Goal: Information Seeking & Learning: Learn about a topic

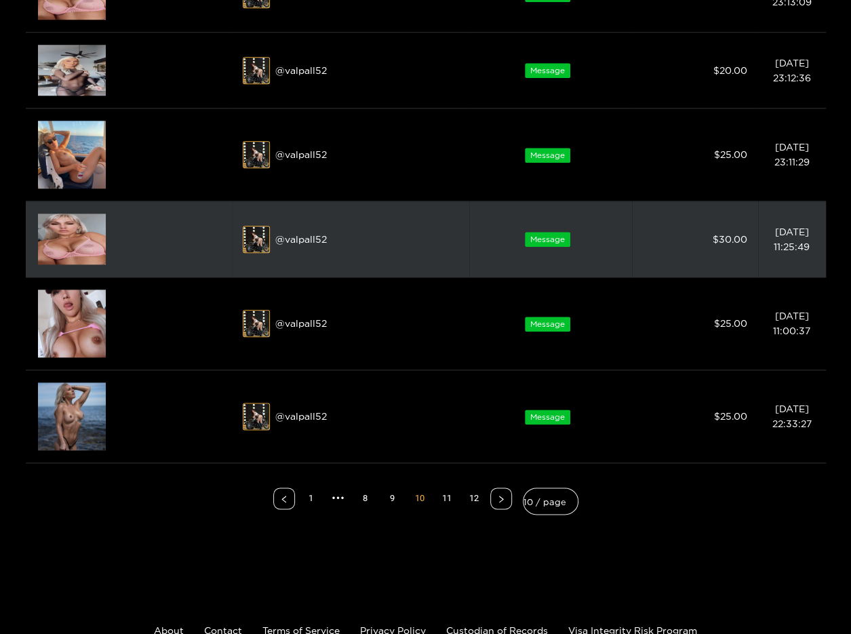
scroll to position [610, 0]
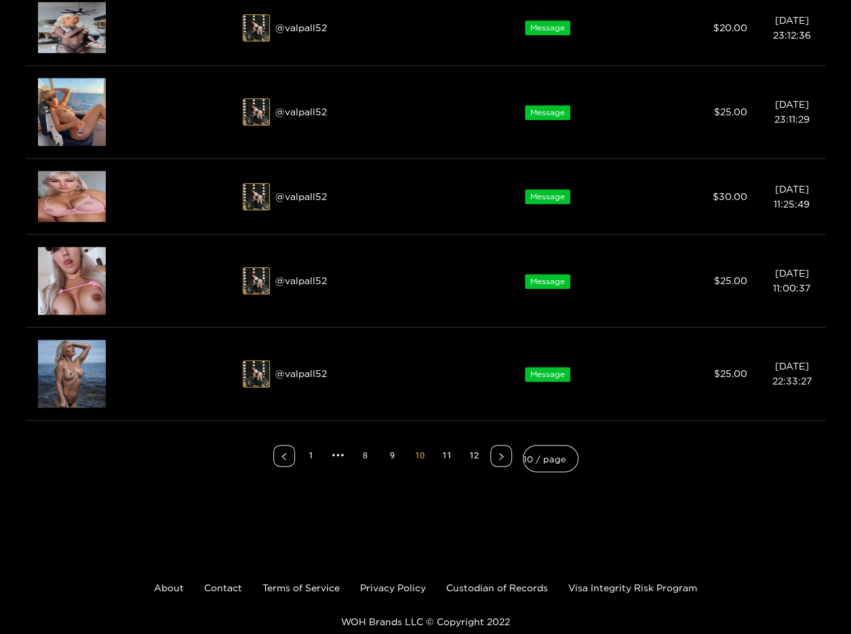
click at [363, 454] on link "8" at bounding box center [365, 455] width 20 height 20
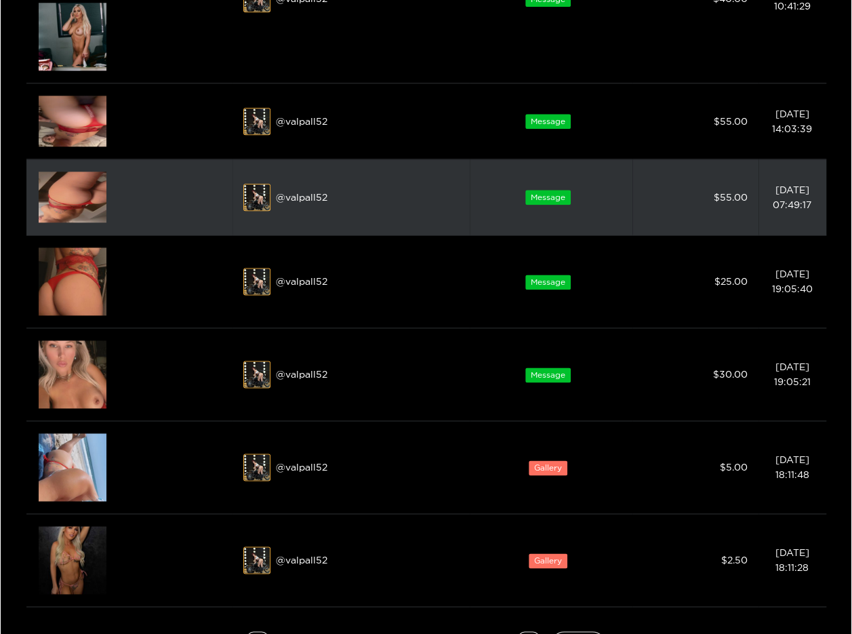
scroll to position [746, 0]
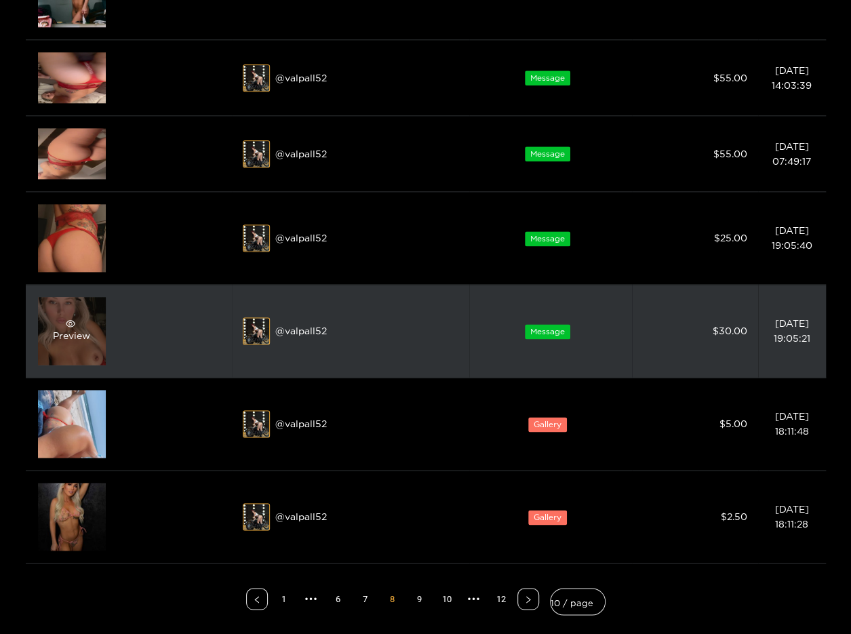
click at [85, 311] on div "Preview" at bounding box center [72, 331] width 68 height 68
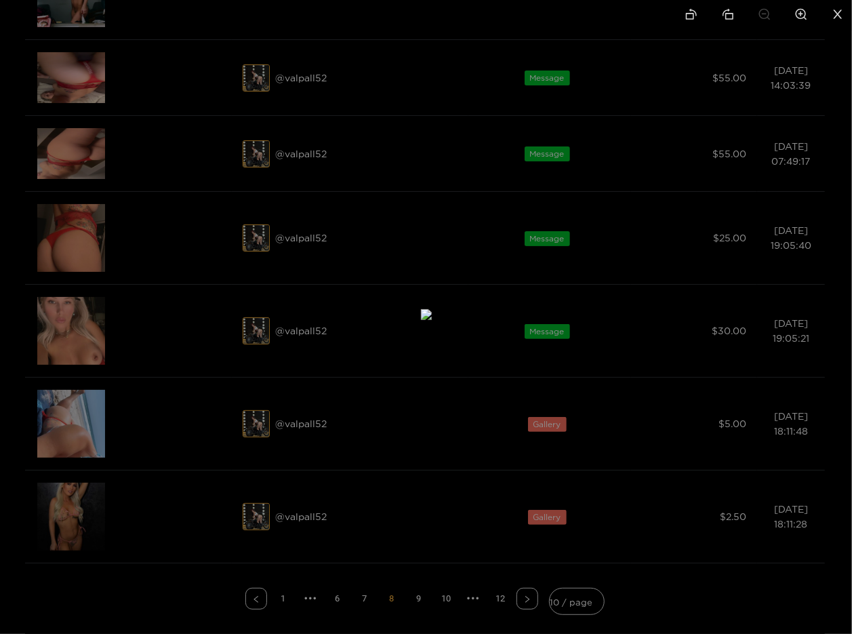
click at [210, 361] on div at bounding box center [426, 317] width 852 height 634
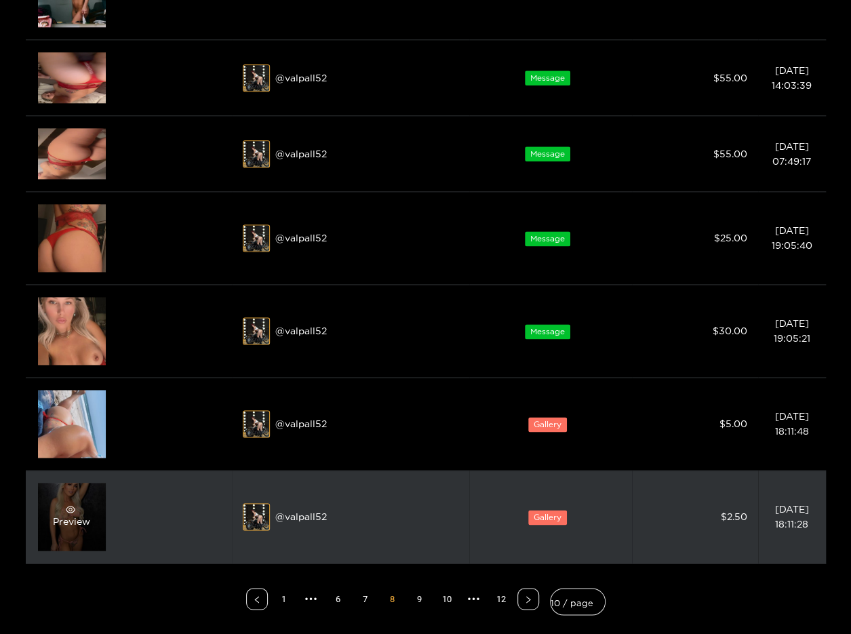
click at [87, 506] on div "Preview" at bounding box center [71, 516] width 37 height 24
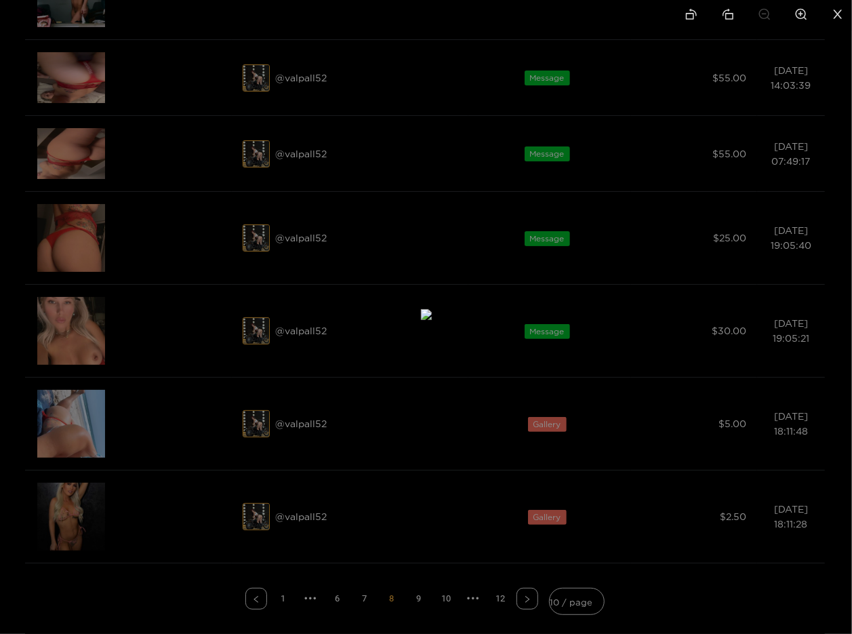
click at [201, 277] on div at bounding box center [426, 317] width 852 height 634
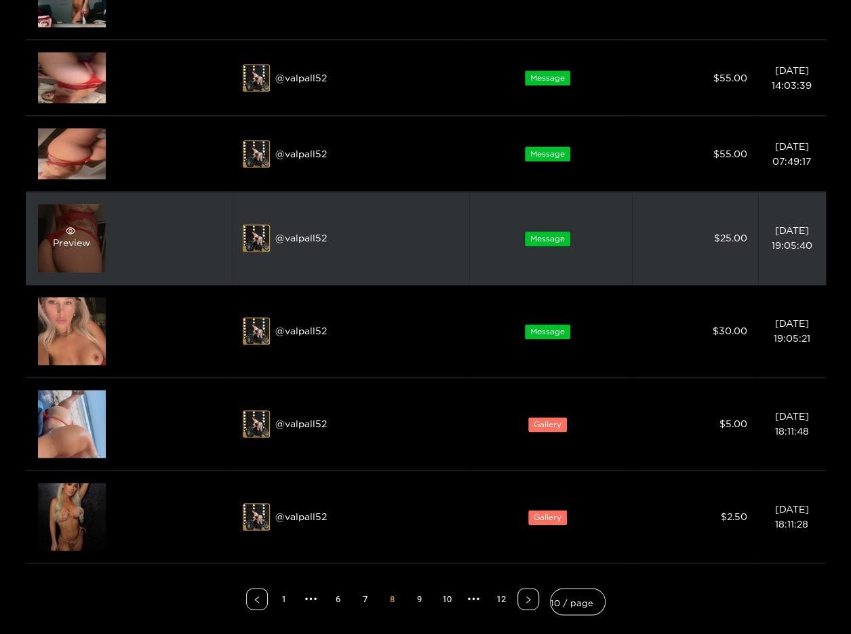
click at [64, 226] on span "eye" at bounding box center [70, 230] width 35 height 9
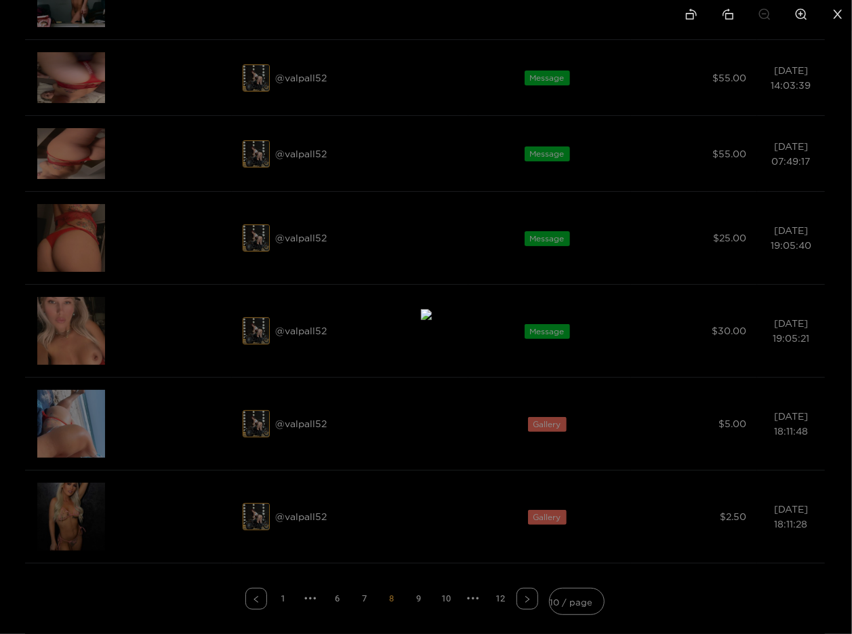
click at [165, 182] on div at bounding box center [426, 317] width 852 height 634
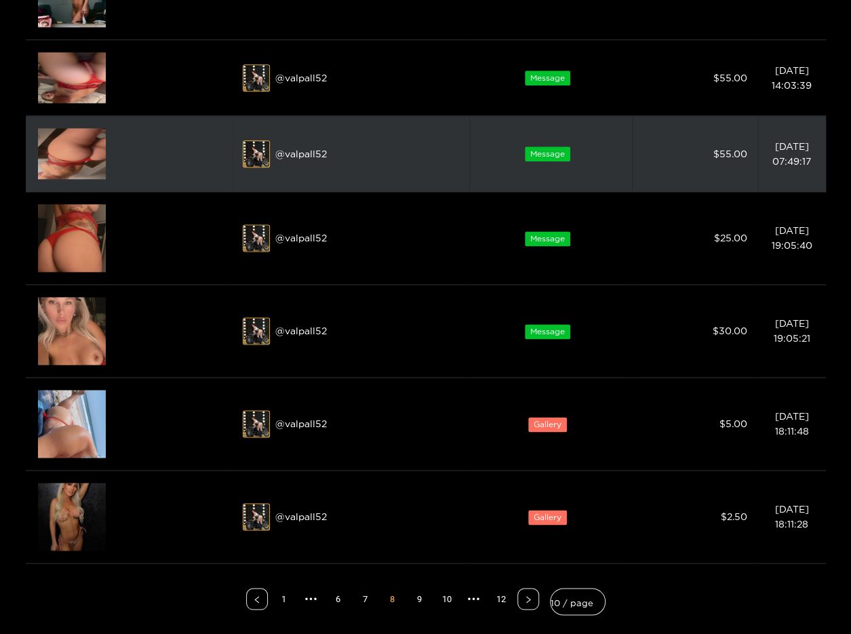
click at [68, 157] on img at bounding box center [72, 153] width 68 height 51
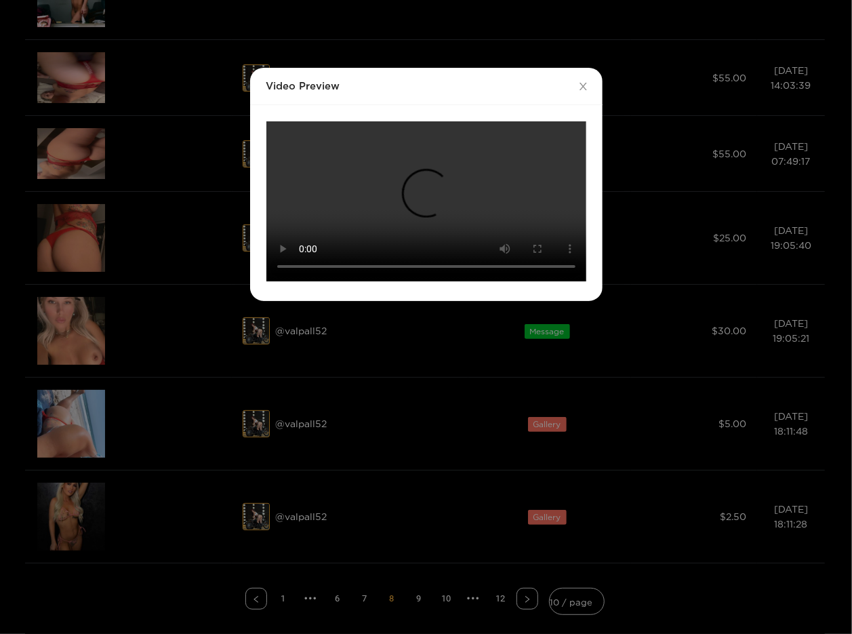
scroll to position [88, 0]
drag, startPoint x: 180, startPoint y: 294, endPoint x: 167, endPoint y: 279, distance: 20.2
click at [180, 294] on div "Video Preview Your browser does not support the video tag." at bounding box center [426, 317] width 852 height 634
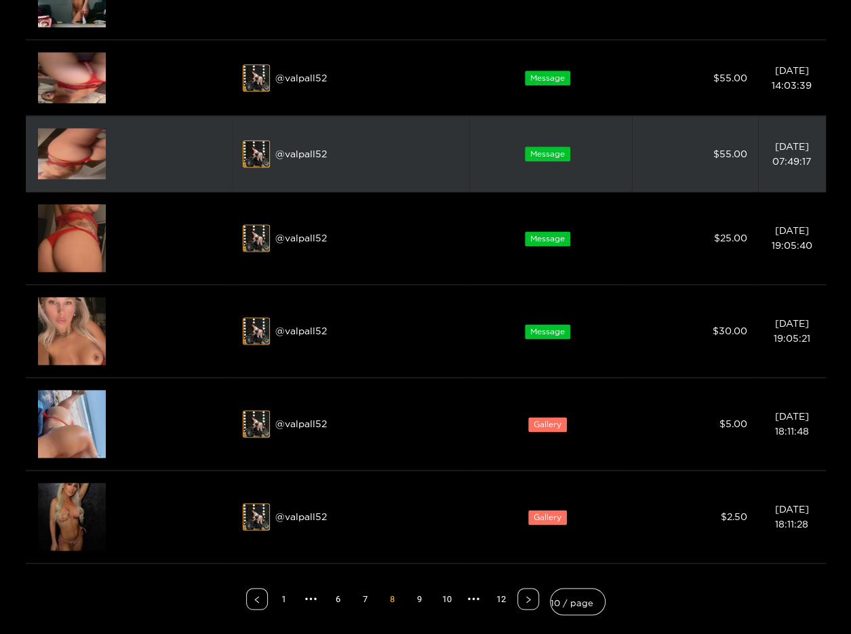
click at [82, 140] on img at bounding box center [72, 153] width 68 height 51
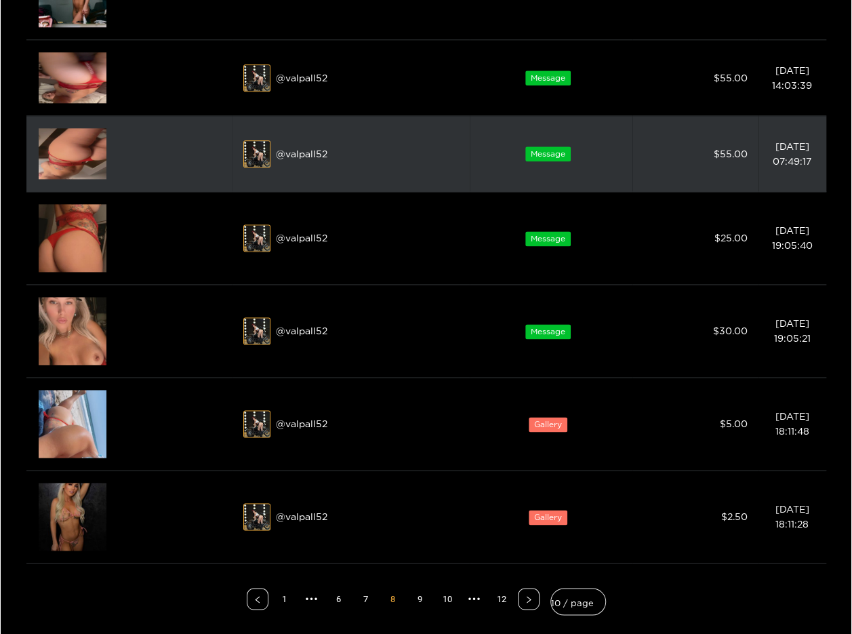
scroll to position [0, 0]
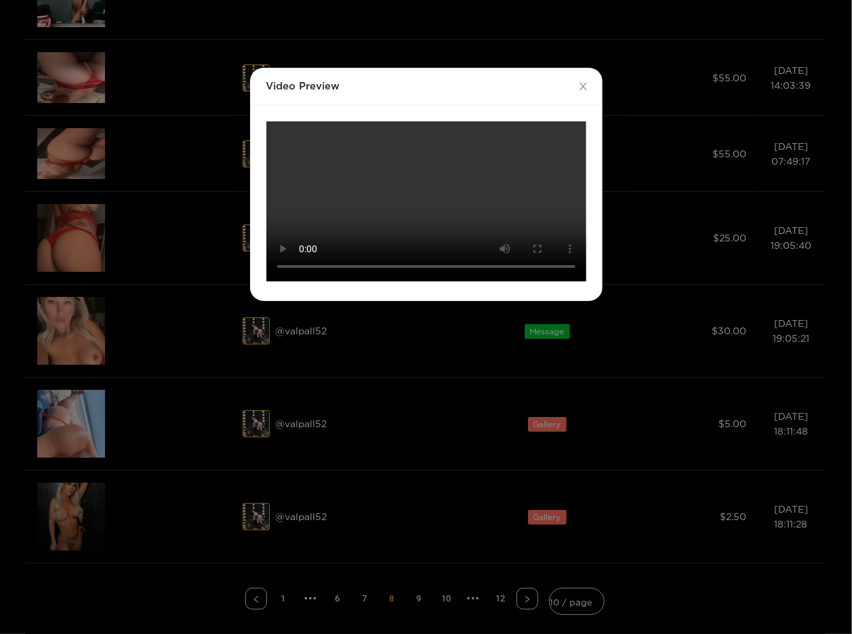
click at [127, 82] on div "Video Preview Your browser does not support the video tag." at bounding box center [426, 317] width 852 height 634
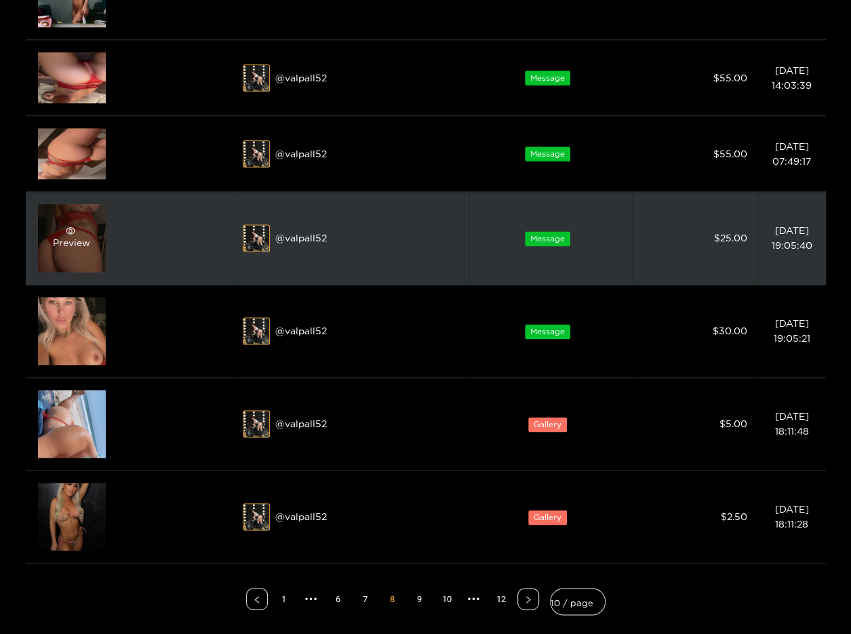
click at [74, 238] on div "Preview" at bounding box center [71, 238] width 37 height 24
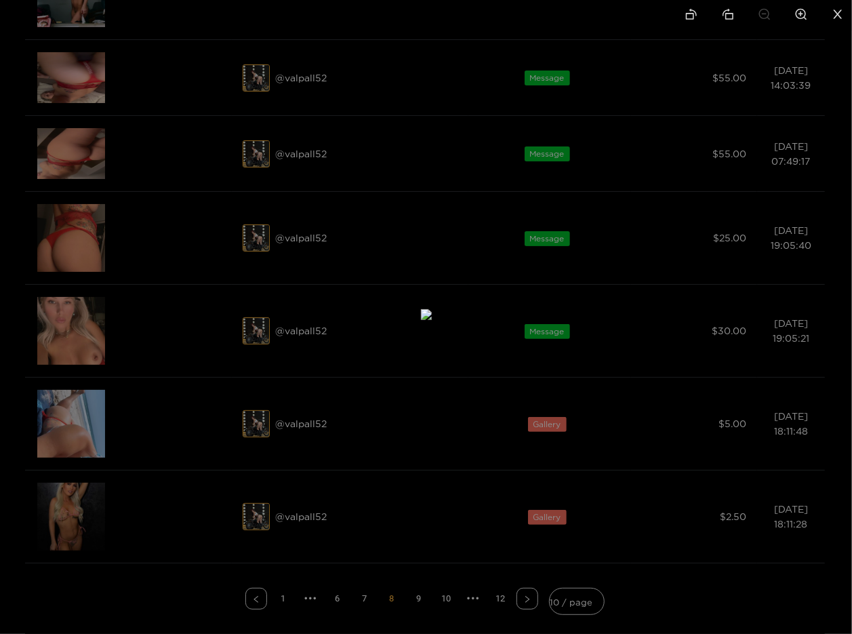
click at [144, 129] on div at bounding box center [426, 317] width 852 height 634
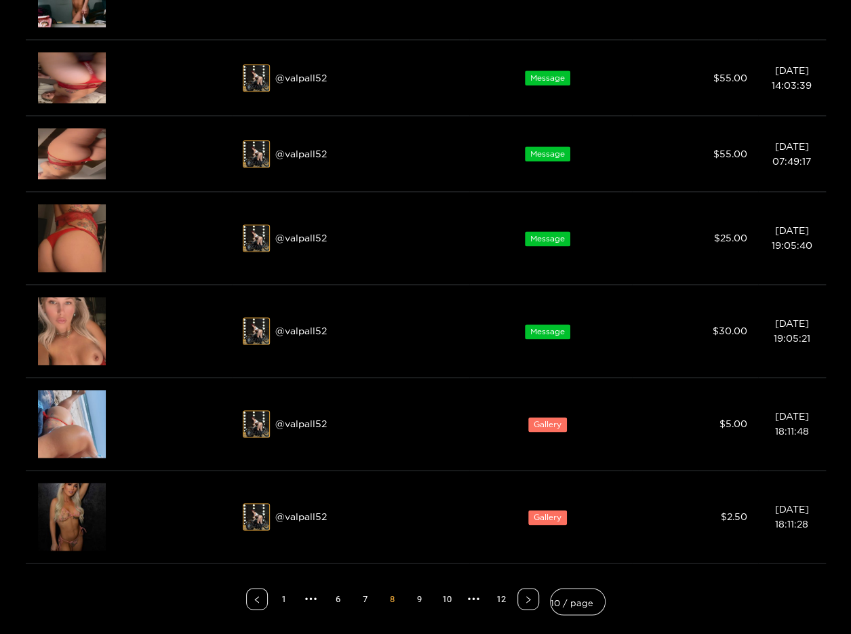
click at [63, 87] on img at bounding box center [72, 77] width 68 height 51
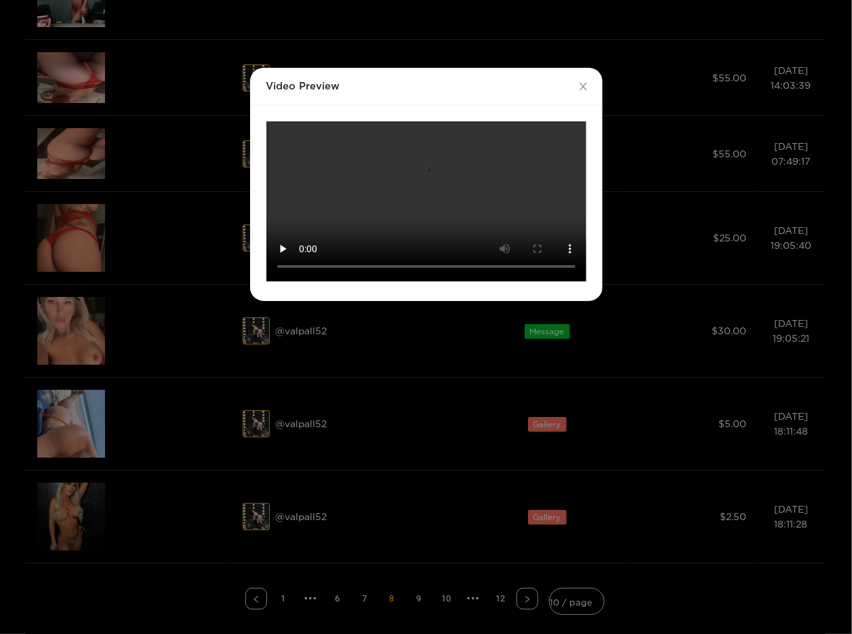
scroll to position [88, 0]
click at [102, 268] on div "Video Preview Your browser does not support the video tag." at bounding box center [426, 317] width 852 height 634
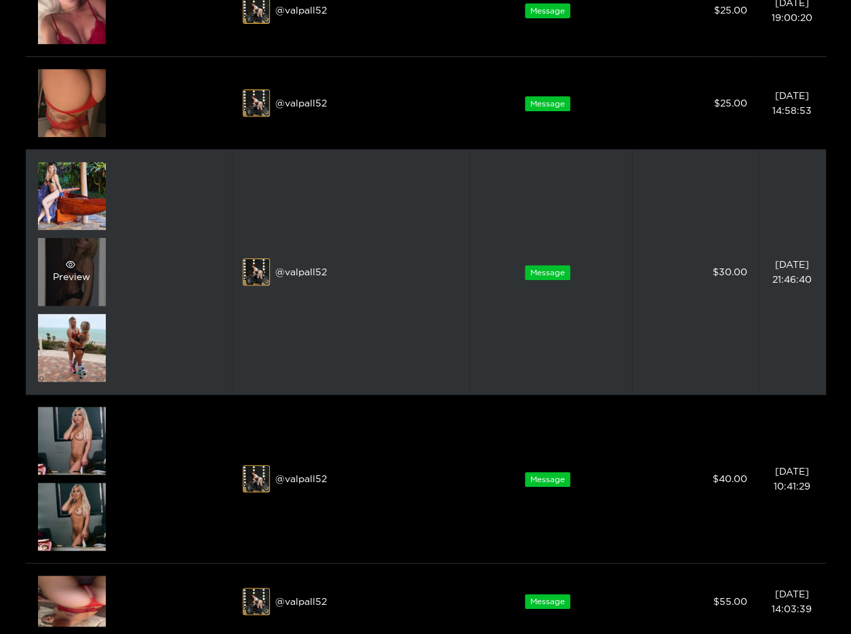
scroll to position [136, 0]
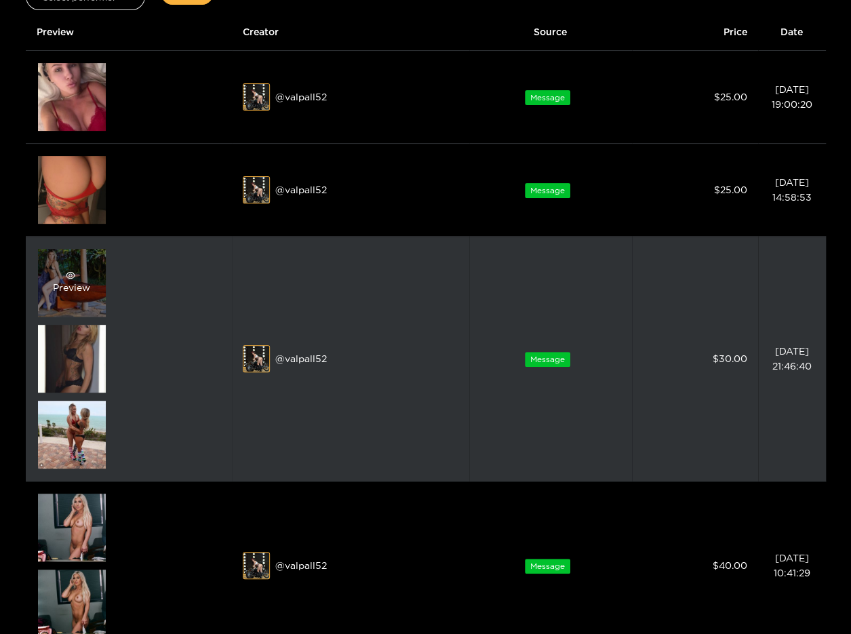
click at [91, 265] on div "Preview" at bounding box center [72, 283] width 68 height 68
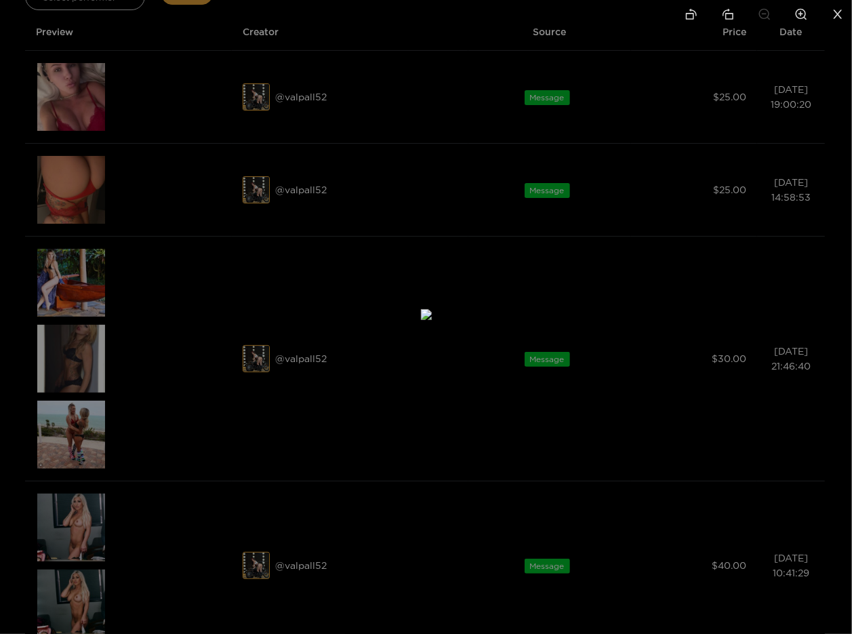
click at [839, 25] on li at bounding box center [838, 15] width 28 height 31
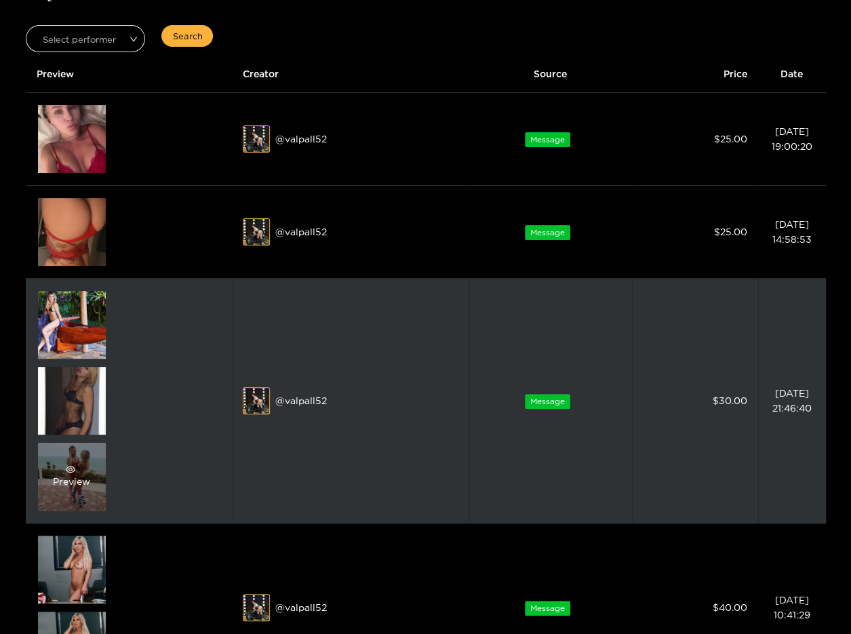
scroll to position [68, 0]
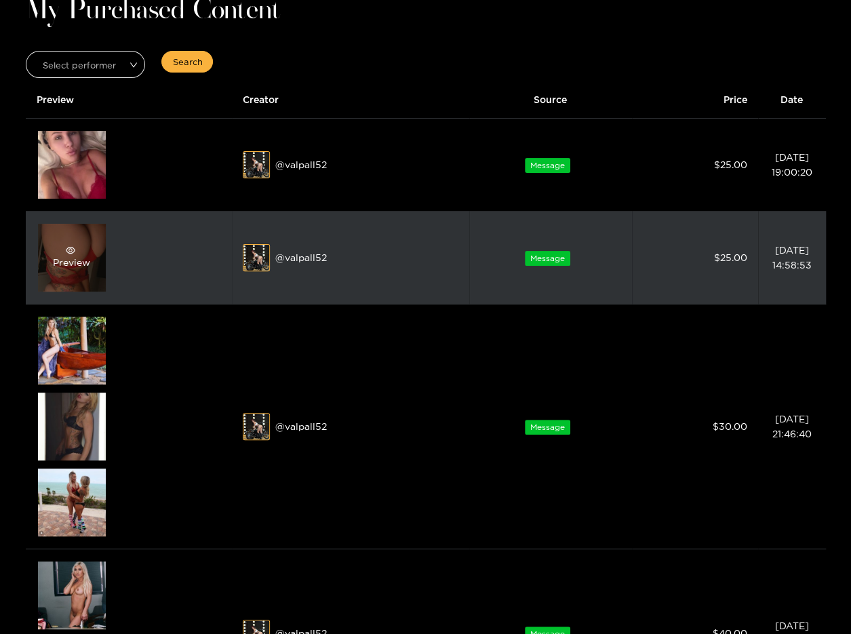
click at [88, 235] on div "Preview" at bounding box center [72, 258] width 68 height 68
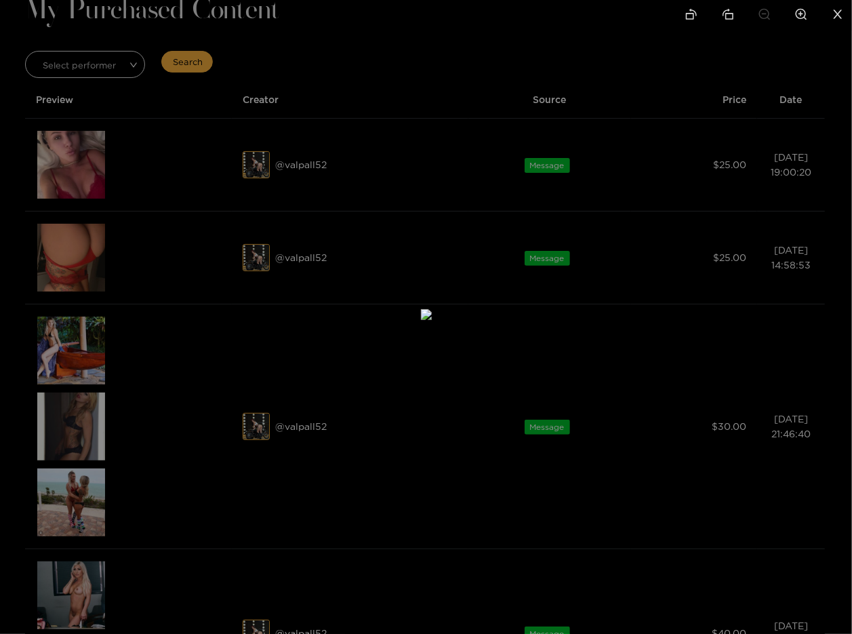
click at [838, 9] on icon "close" at bounding box center [838, 14] width 12 height 12
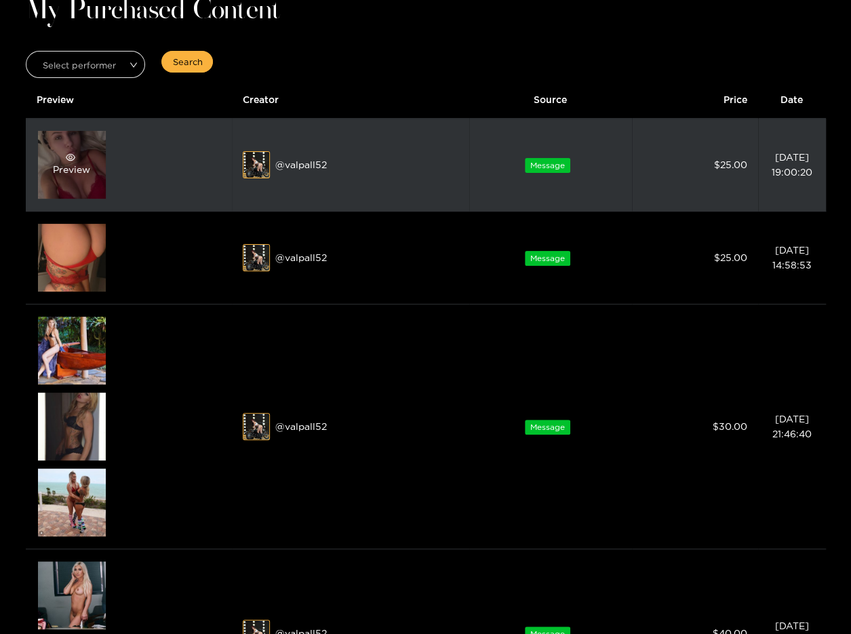
click at [60, 155] on span "eye" at bounding box center [70, 157] width 35 height 9
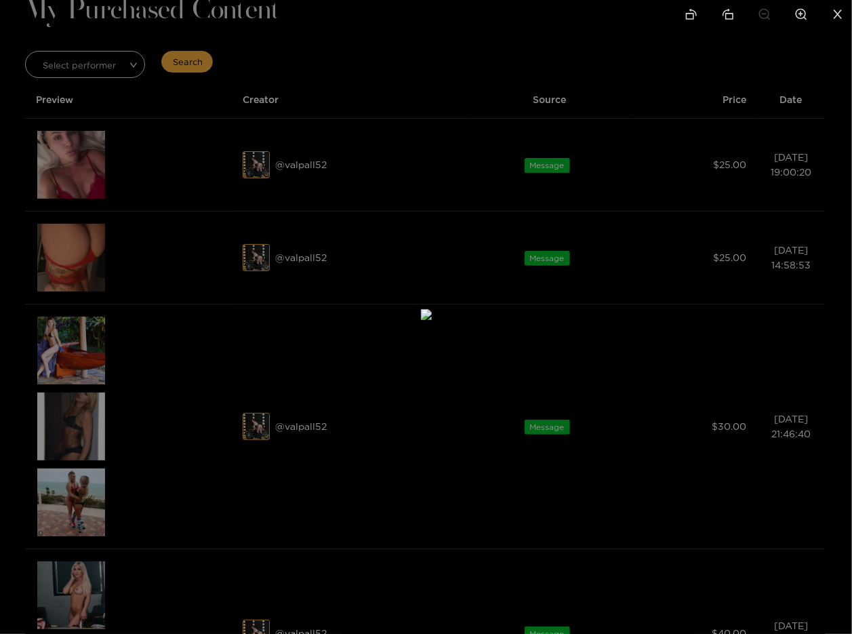
click at [833, 13] on icon "close" at bounding box center [838, 14] width 12 height 12
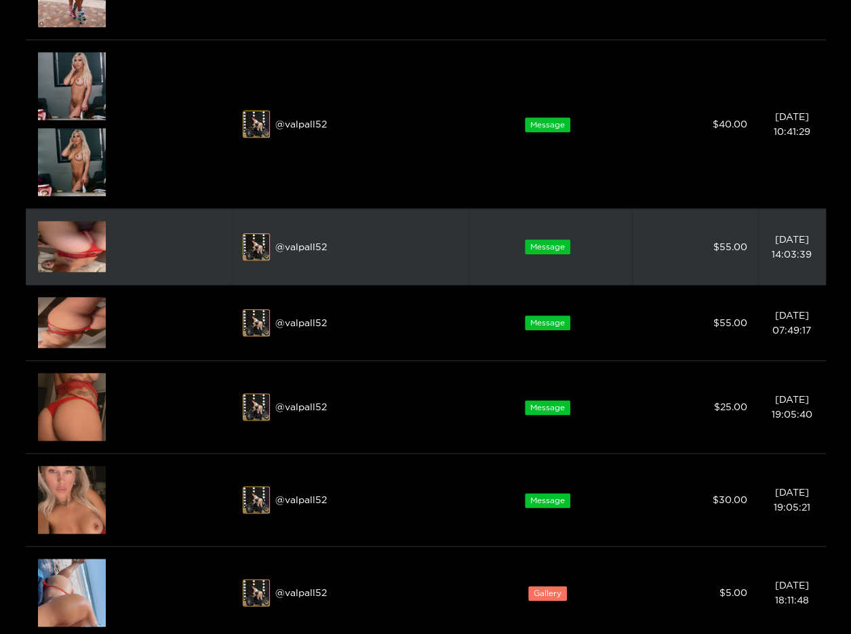
scroll to position [814, 0]
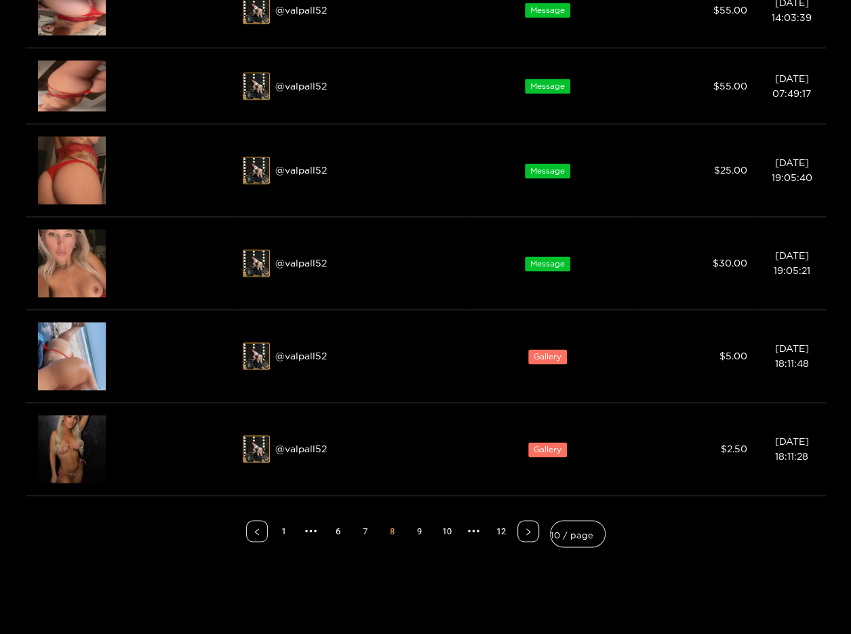
click at [362, 526] on link "7" at bounding box center [365, 531] width 20 height 20
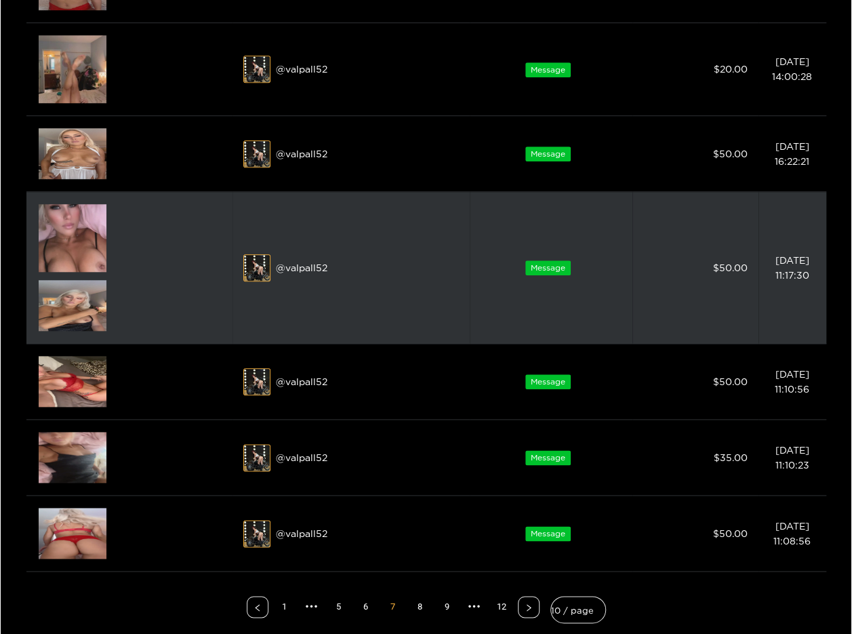
scroll to position [576, 0]
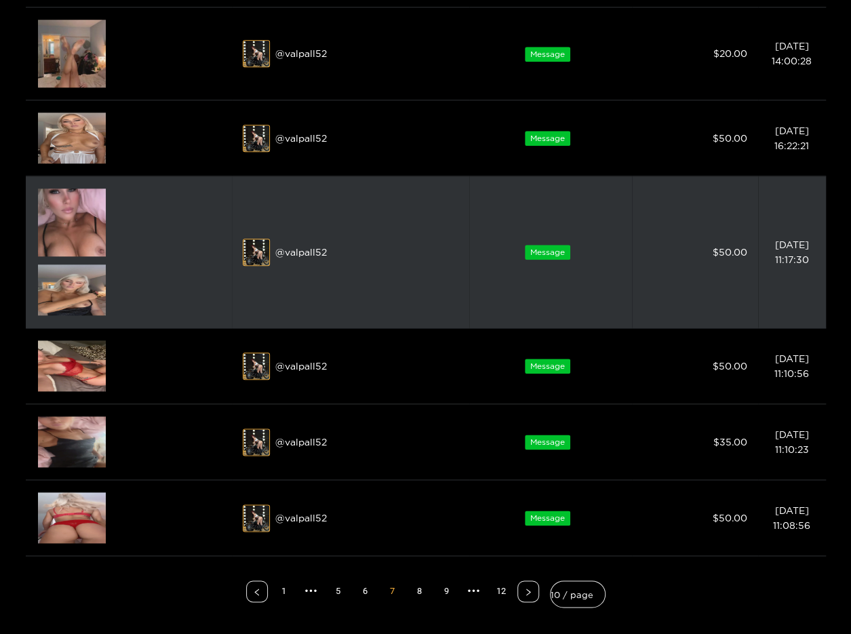
click at [84, 296] on img at bounding box center [72, 289] width 68 height 51
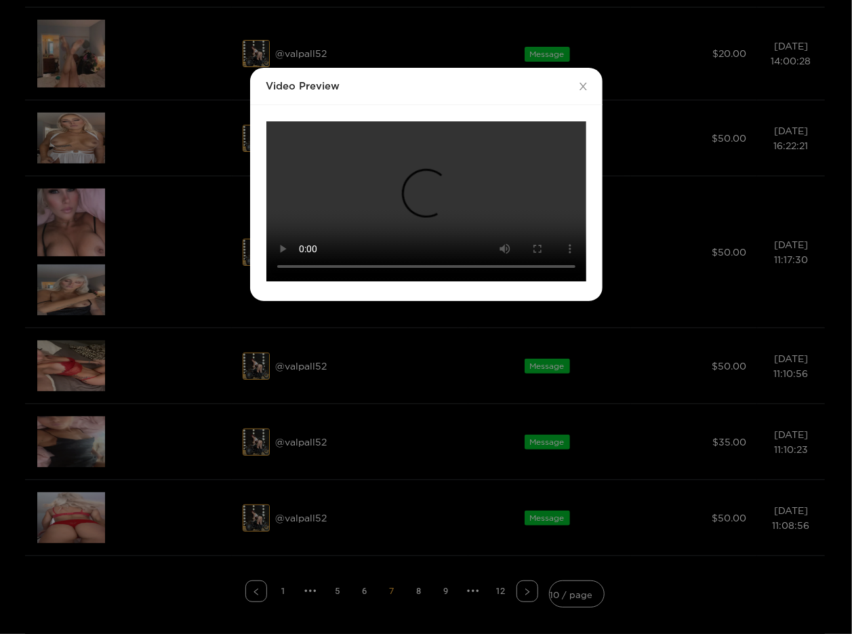
scroll to position [88, 0]
click at [191, 465] on div "Video Preview Your browser does not support the video tag." at bounding box center [426, 317] width 852 height 634
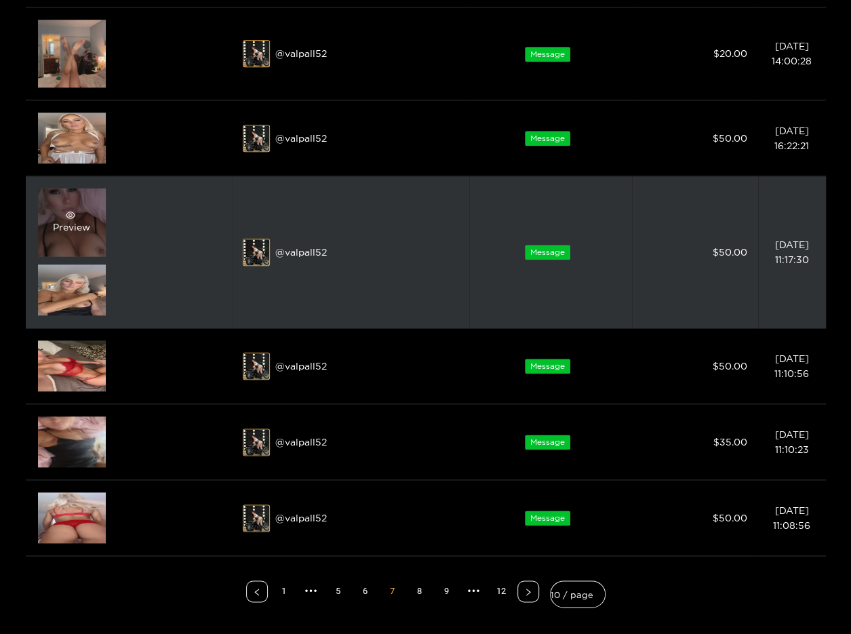
click at [71, 220] on div "Preview" at bounding box center [71, 222] width 37 height 24
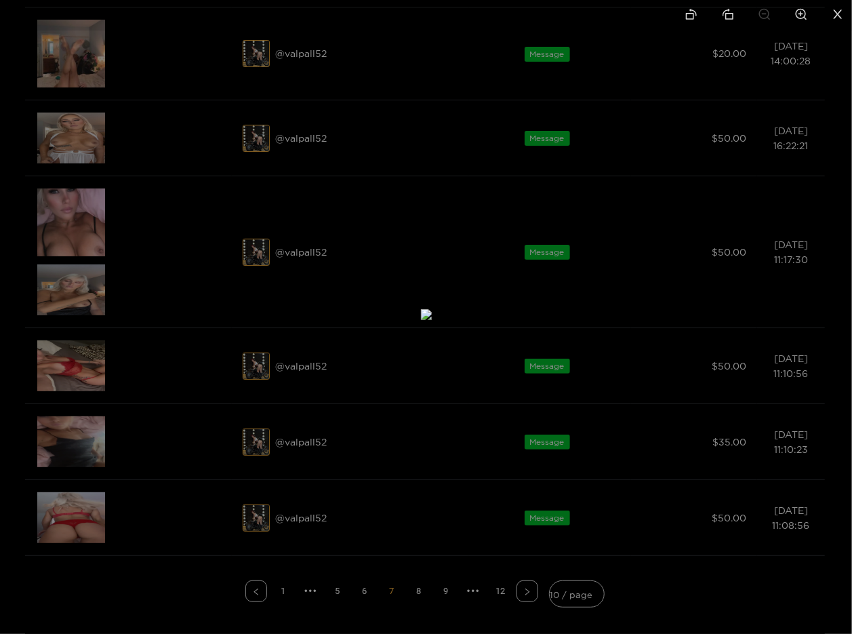
click at [142, 355] on div at bounding box center [426, 317] width 852 height 634
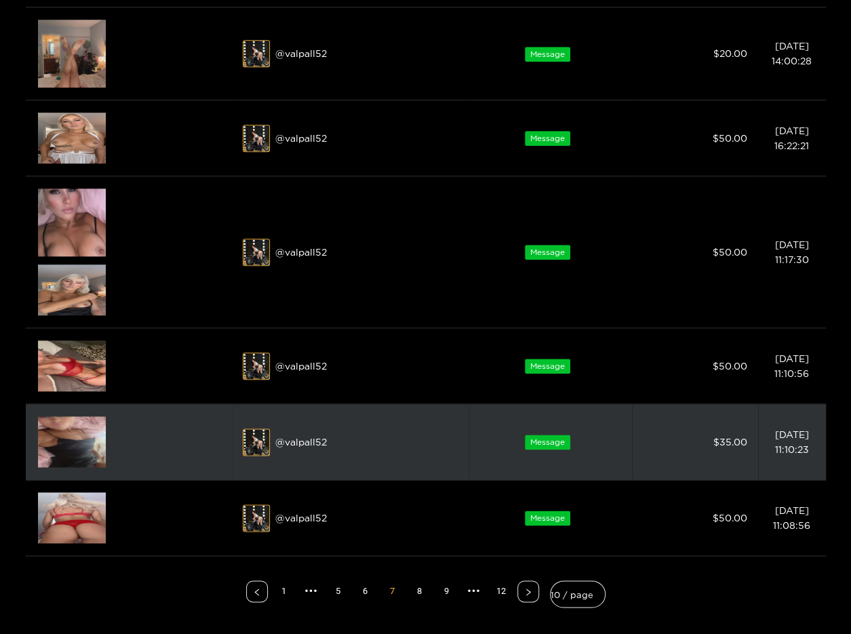
click at [76, 436] on img at bounding box center [72, 441] width 68 height 51
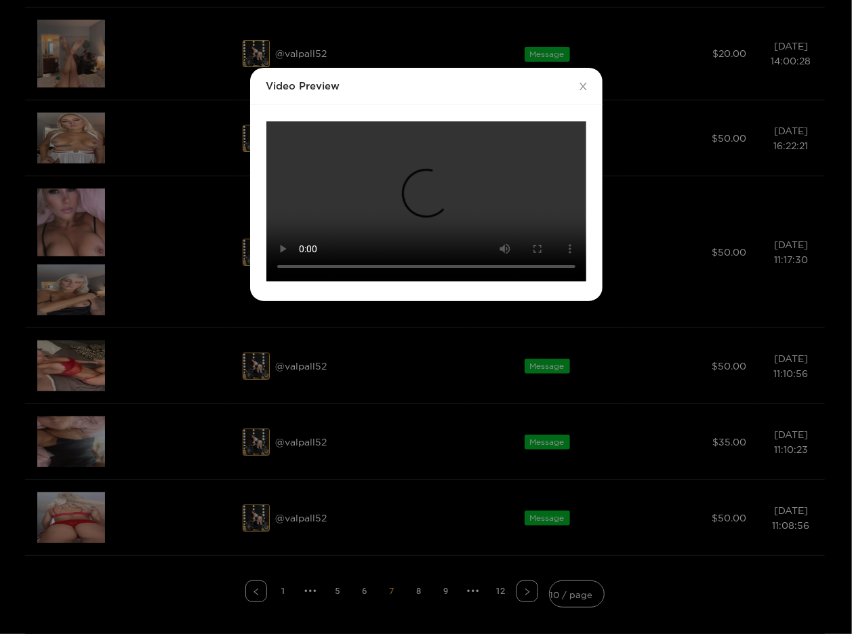
scroll to position [88, 0]
drag, startPoint x: 212, startPoint y: 434, endPoint x: 159, endPoint y: 463, distance: 60.4
click at [212, 434] on div "Video Preview Your browser does not support the video tag." at bounding box center [426, 317] width 852 height 634
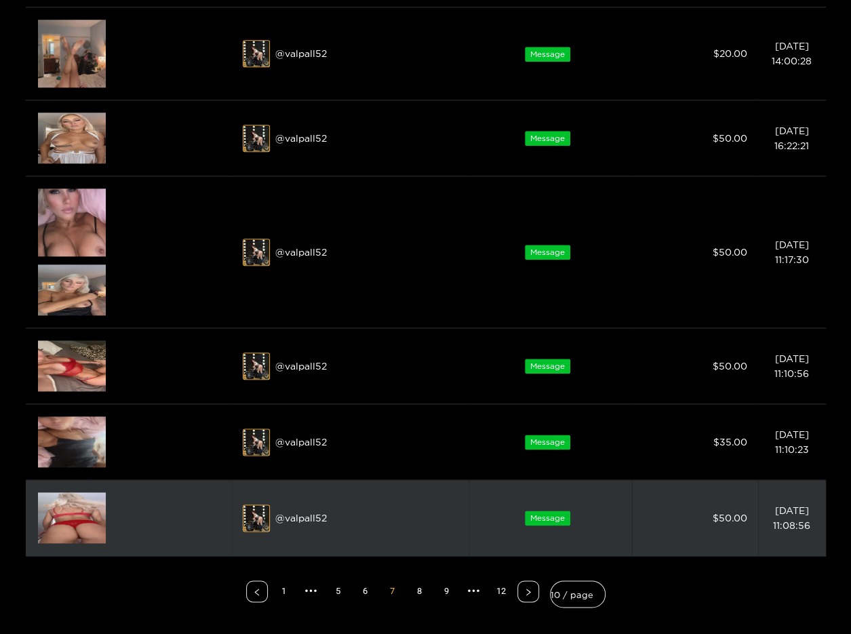
click at [59, 511] on img at bounding box center [72, 517] width 68 height 51
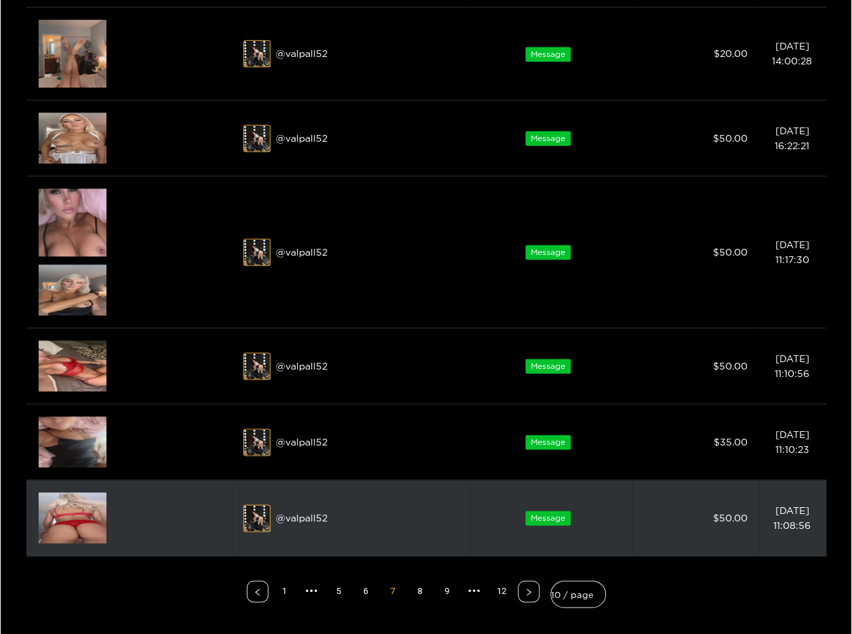
scroll to position [0, 0]
